Goal: Information Seeking & Learning: Learn about a topic

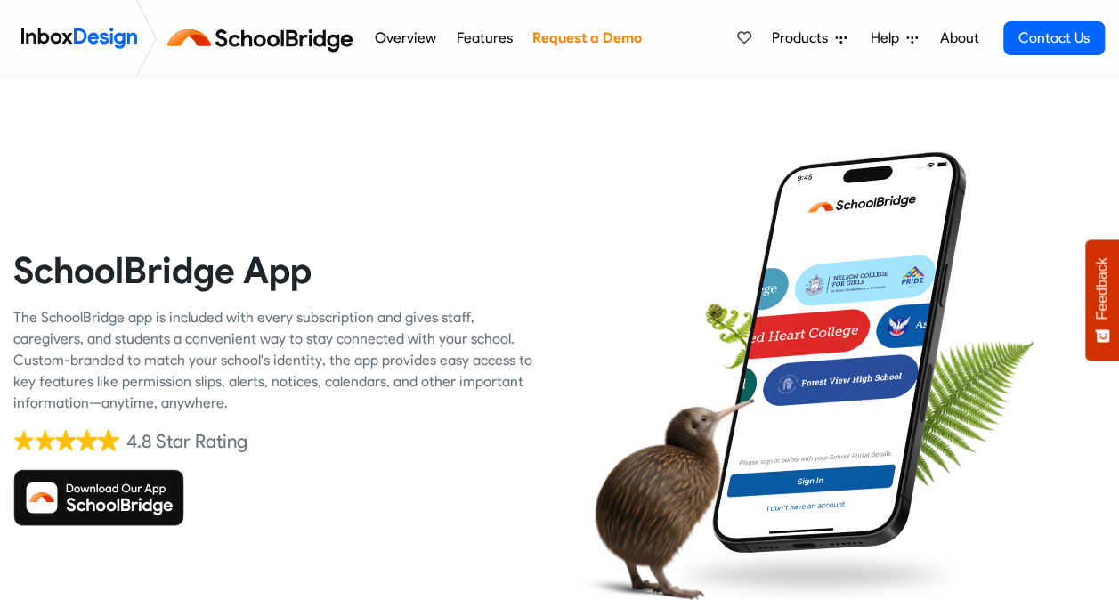
click at [135, 486] on img at bounding box center [98, 497] width 171 height 57
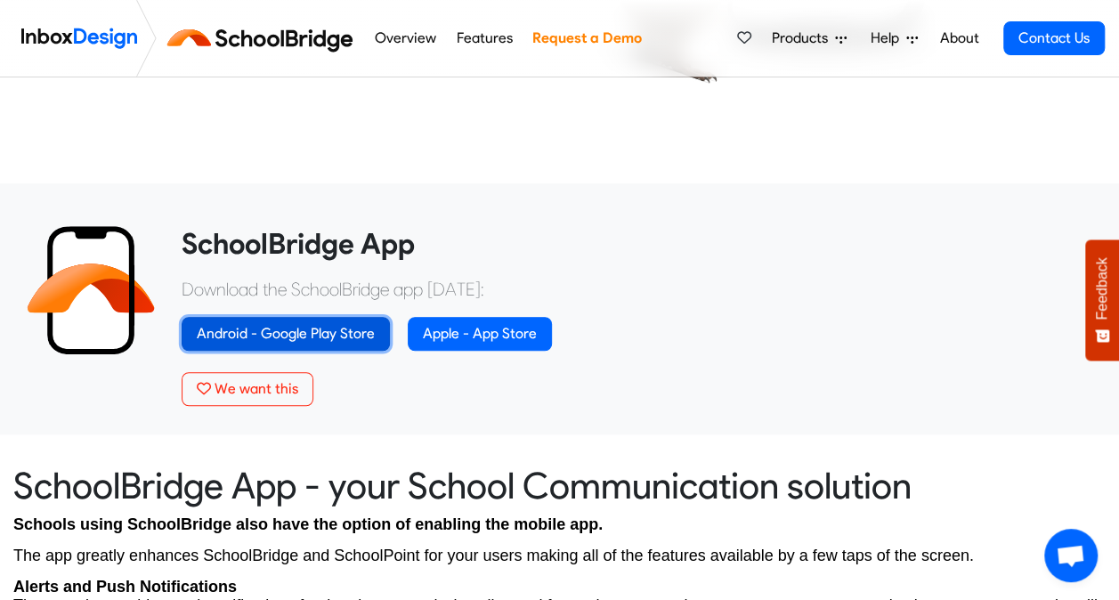
click at [301, 329] on link "Android - Google Play Store" at bounding box center [286, 334] width 208 height 34
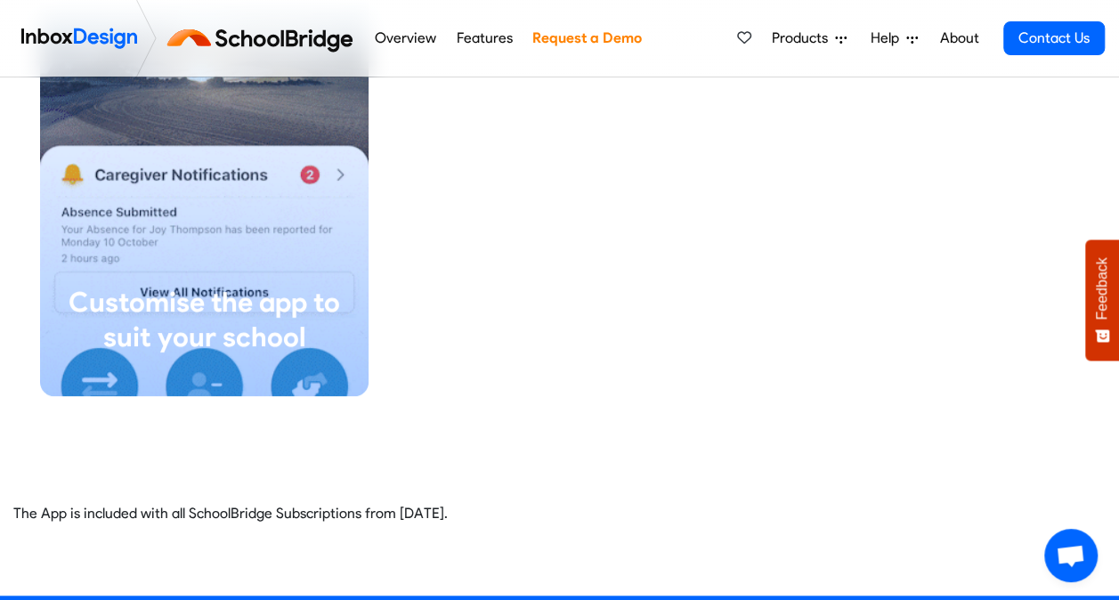
scroll to position [4287, 0]
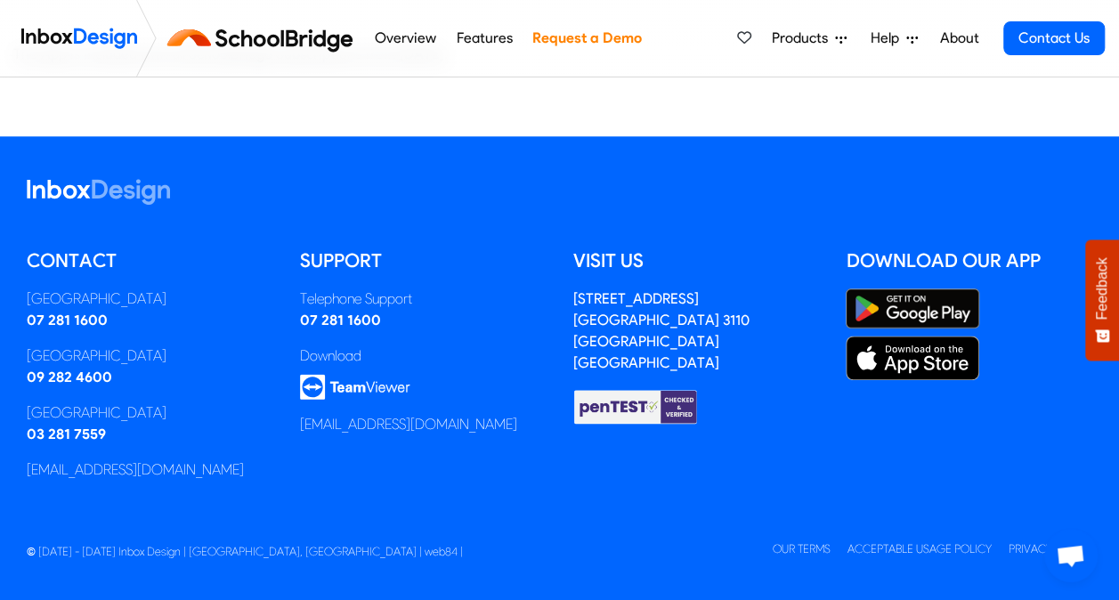
click at [917, 304] on img at bounding box center [913, 308] width 134 height 40
click at [423, 41] on link "Overview" at bounding box center [404, 38] width 71 height 36
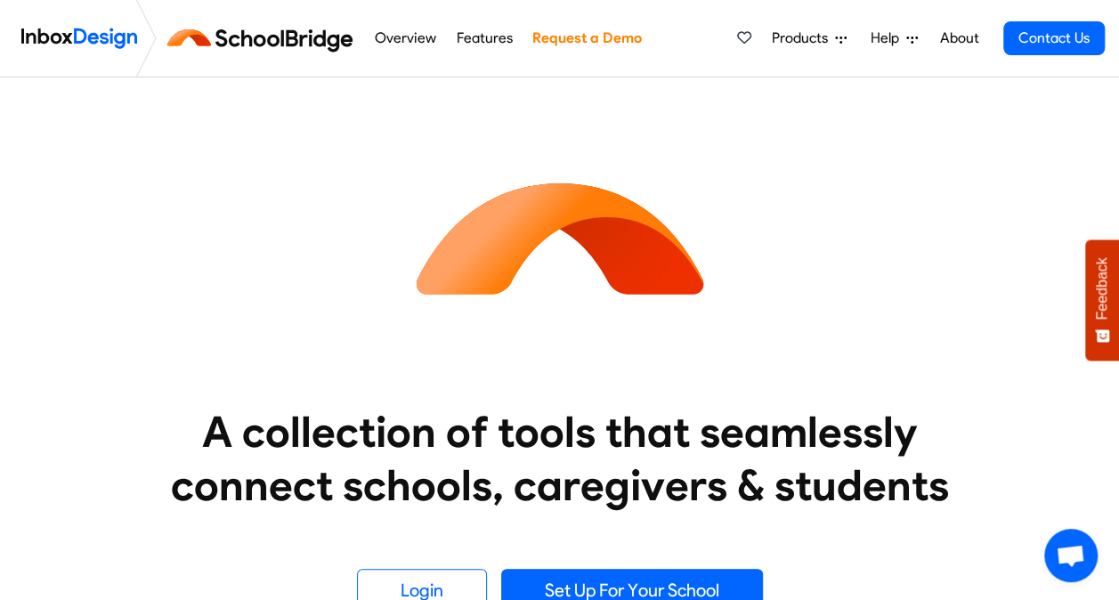
click at [945, 36] on link "About" at bounding box center [959, 38] width 49 height 36
